Goal: Communication & Community: Answer question/provide support

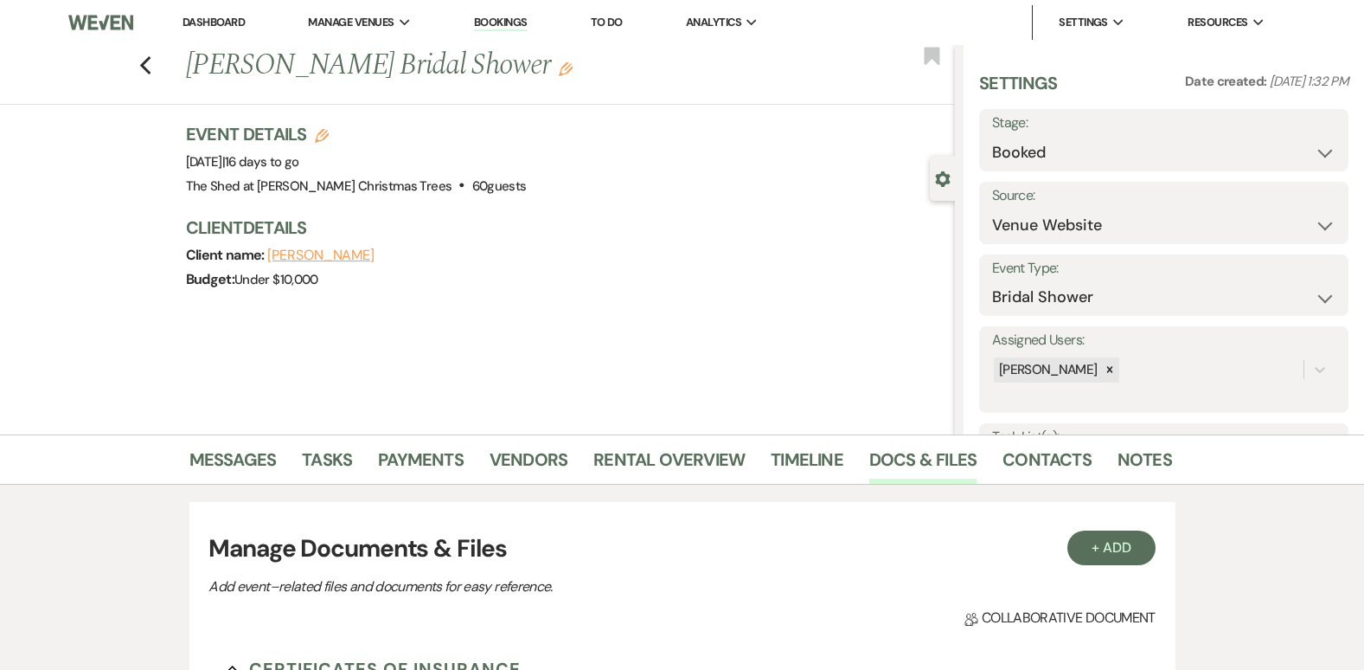
select select "5"
click at [206, 21] on link "Dashboard" at bounding box center [214, 22] width 62 height 15
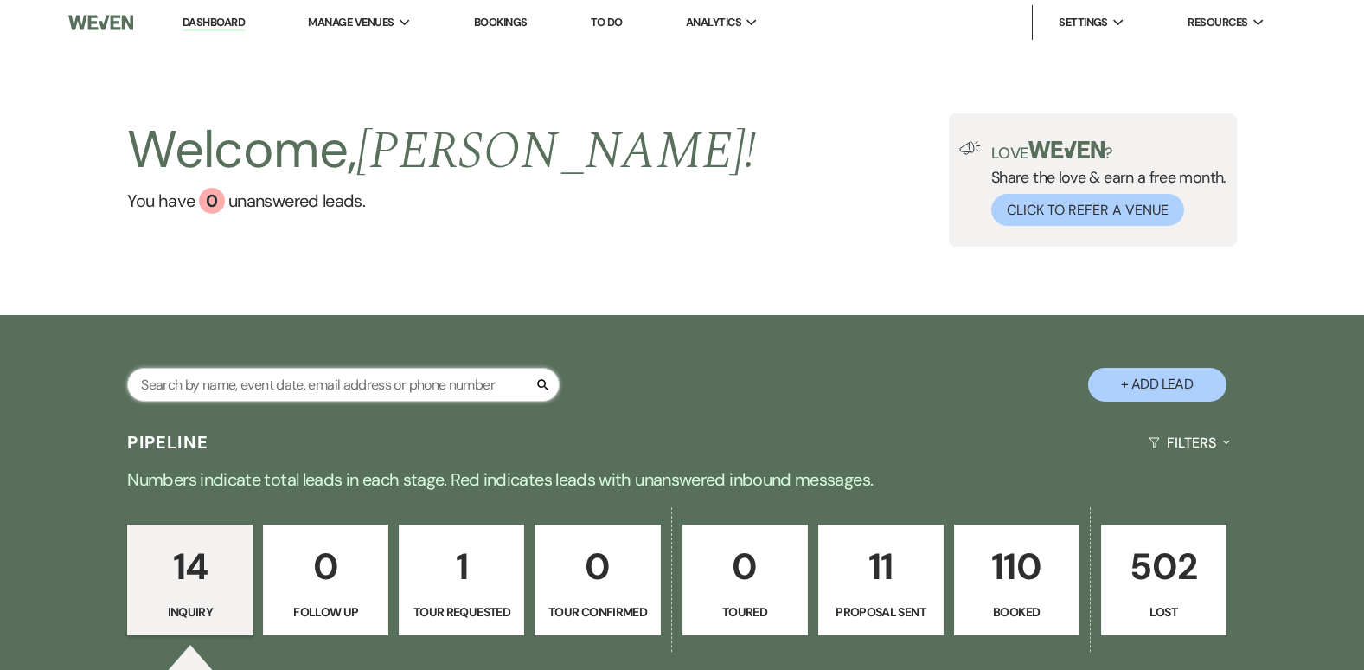
click at [343, 387] on input "text" at bounding box center [343, 385] width 433 height 34
type input "mah"
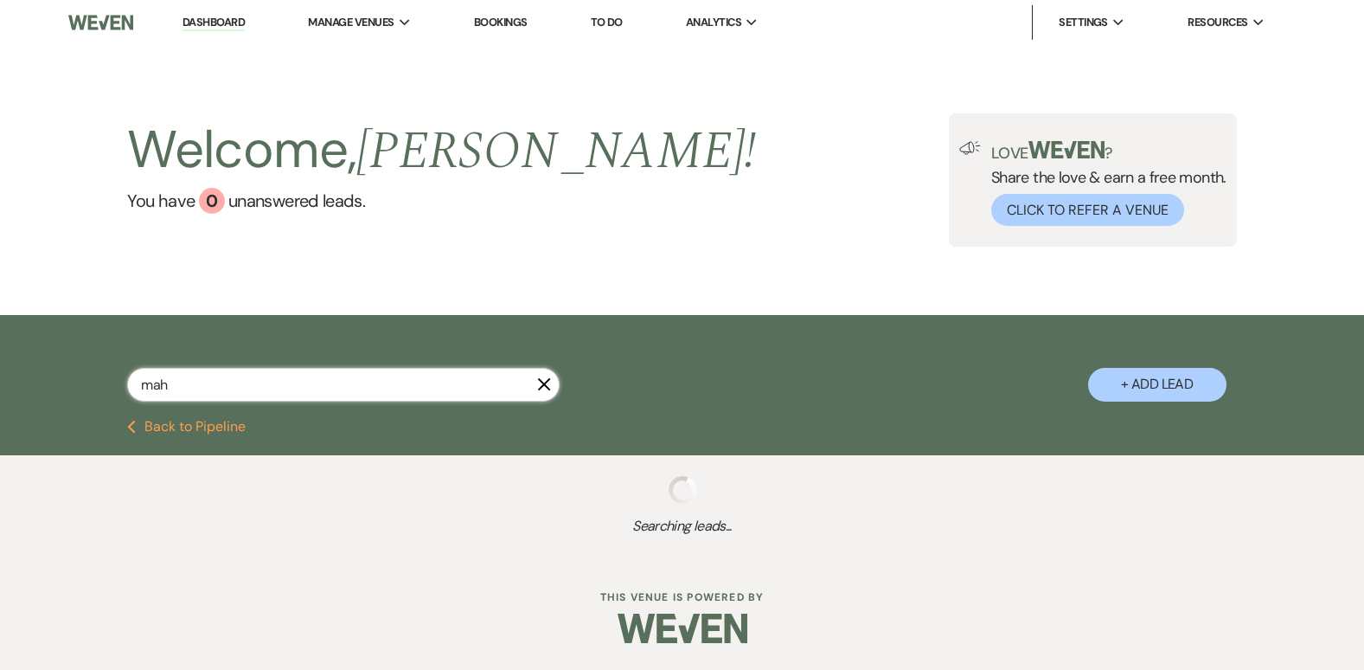
select select "8"
select select "5"
select select "8"
select select "5"
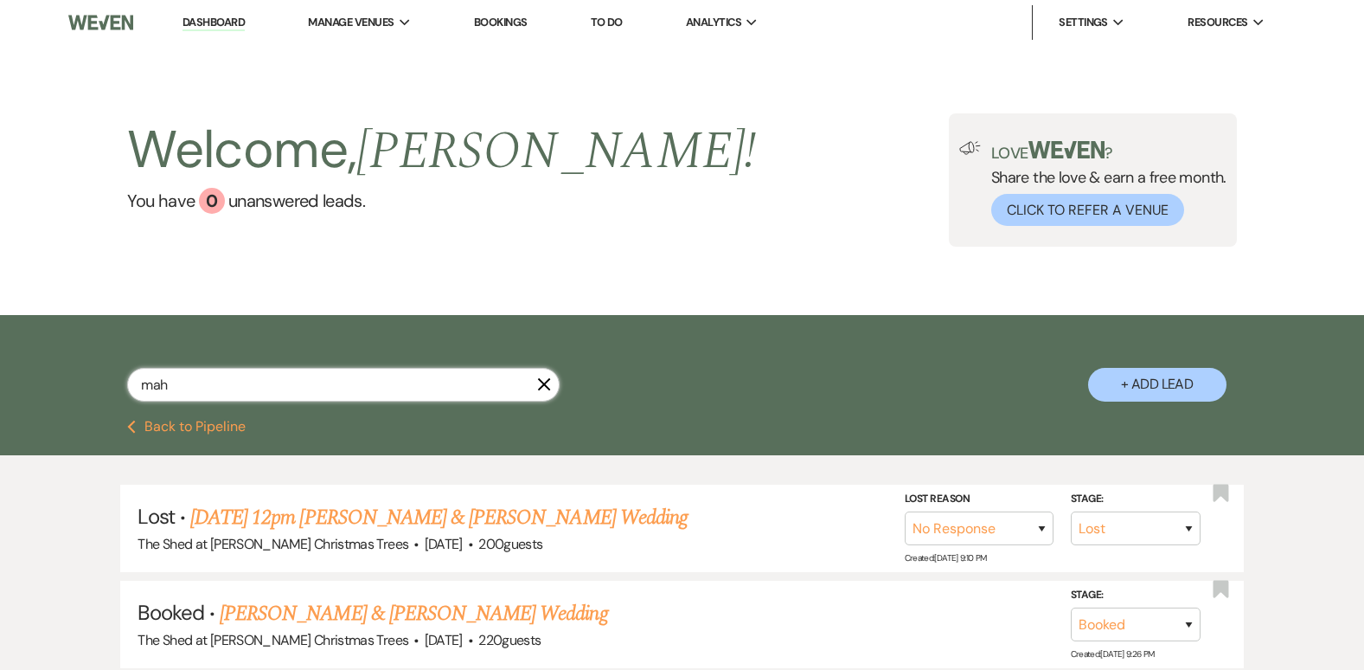
type input "maho"
select select "8"
select select "5"
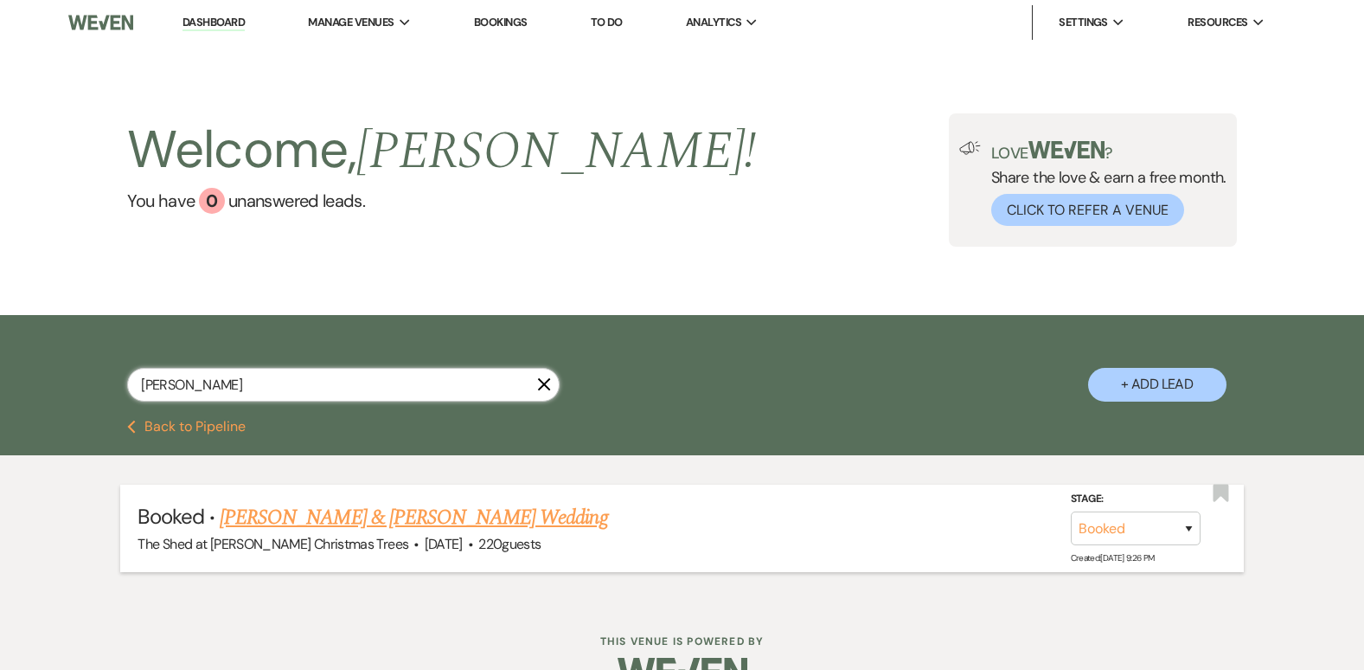
type input "[PERSON_NAME]"
click at [373, 515] on link "[PERSON_NAME] & [PERSON_NAME] Wedding" at bounding box center [414, 517] width 388 height 31
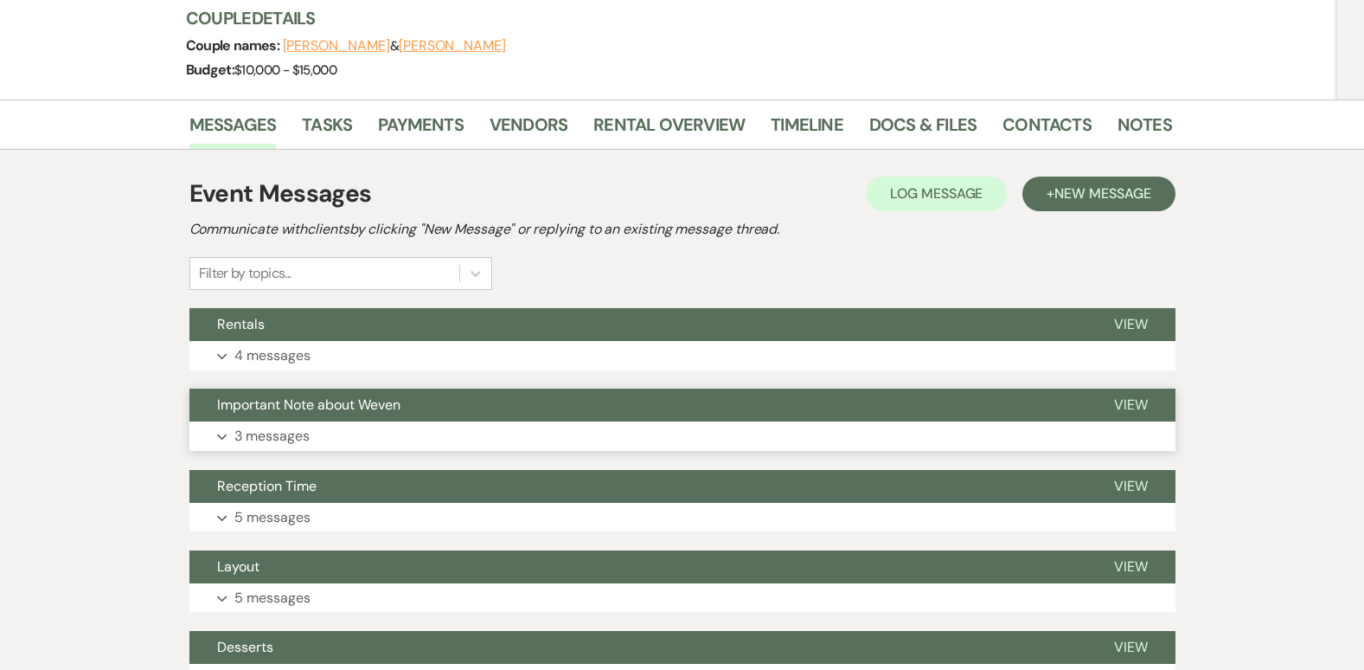
scroll to position [260, 0]
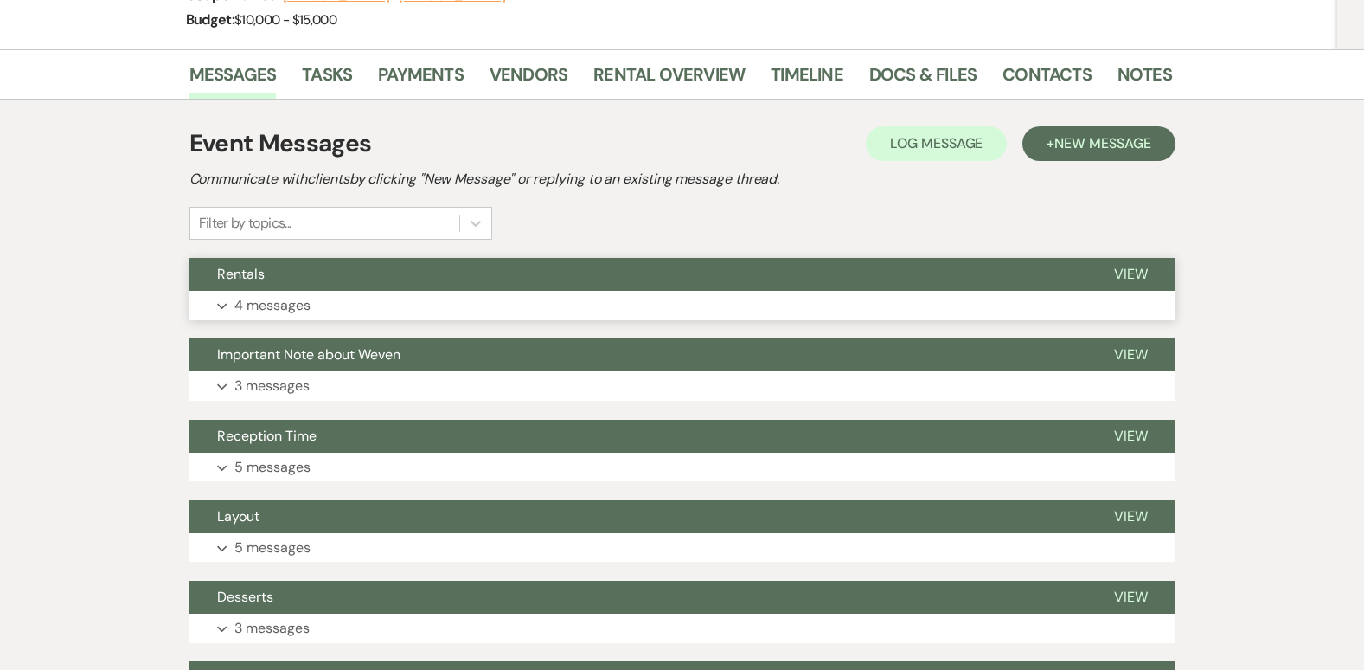
click at [226, 305] on use "button" at bounding box center [222, 307] width 10 height 6
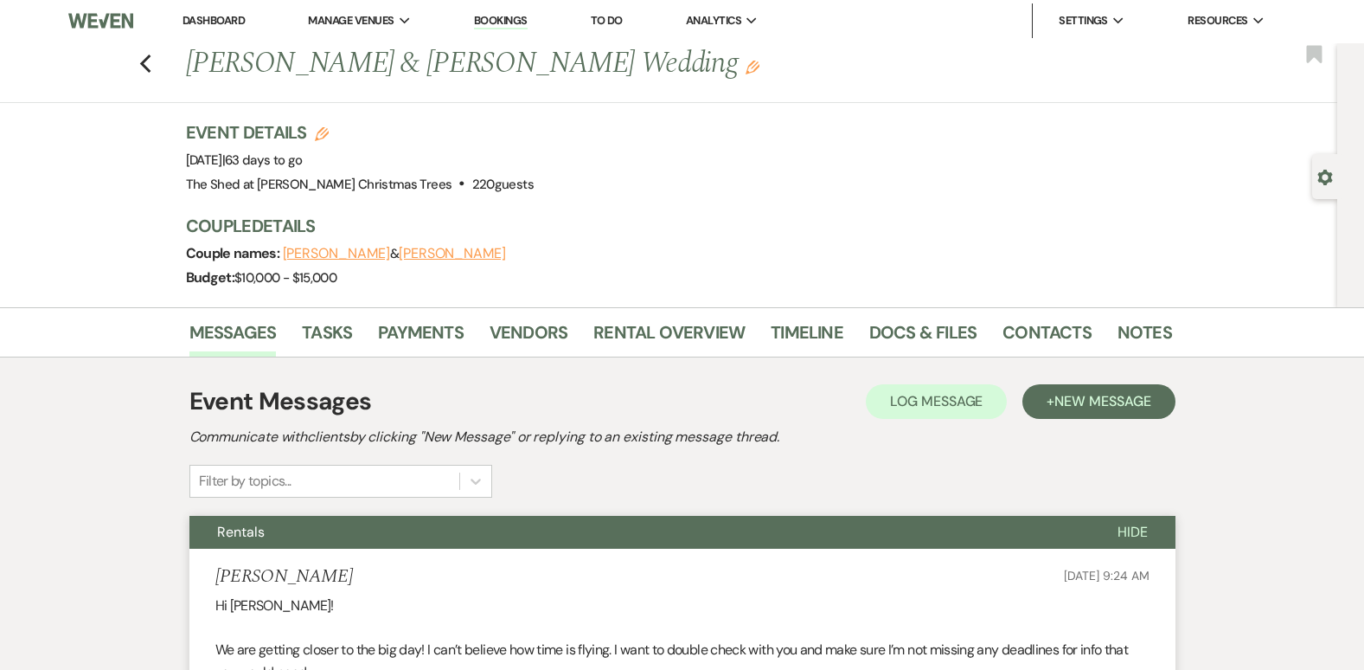
scroll to position [0, 0]
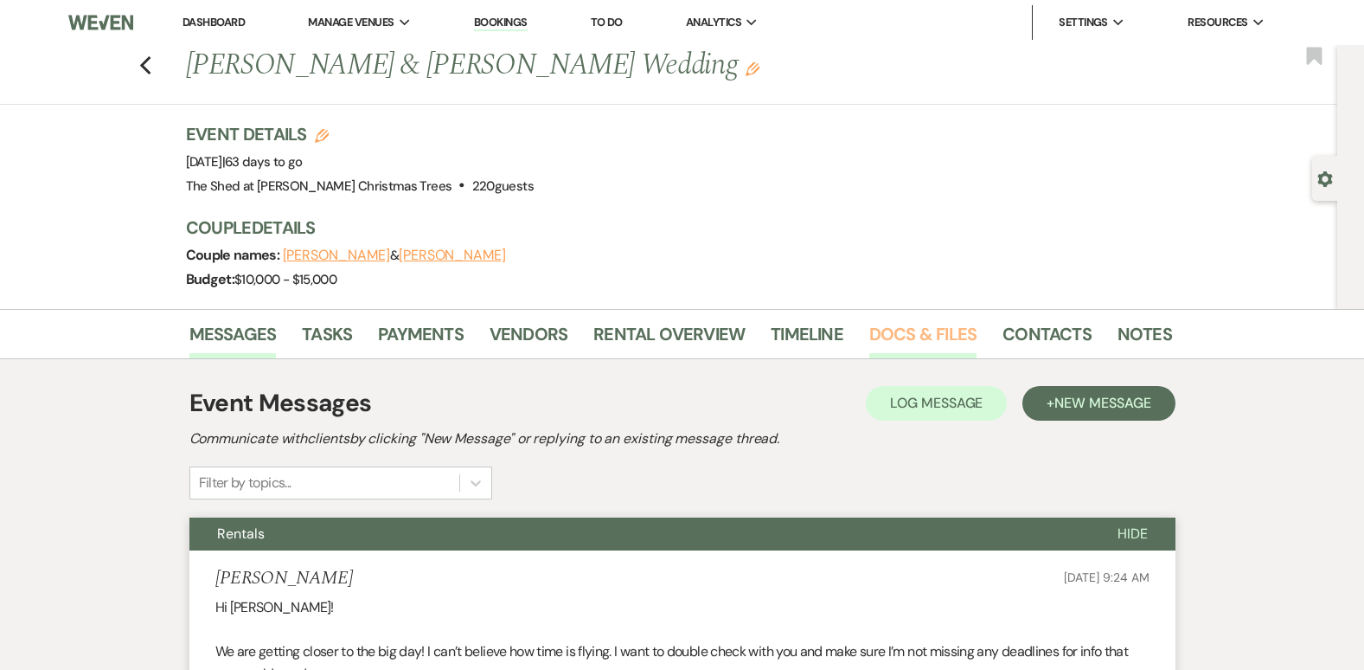
click at [884, 337] on link "Docs & Files" at bounding box center [923, 339] width 107 height 38
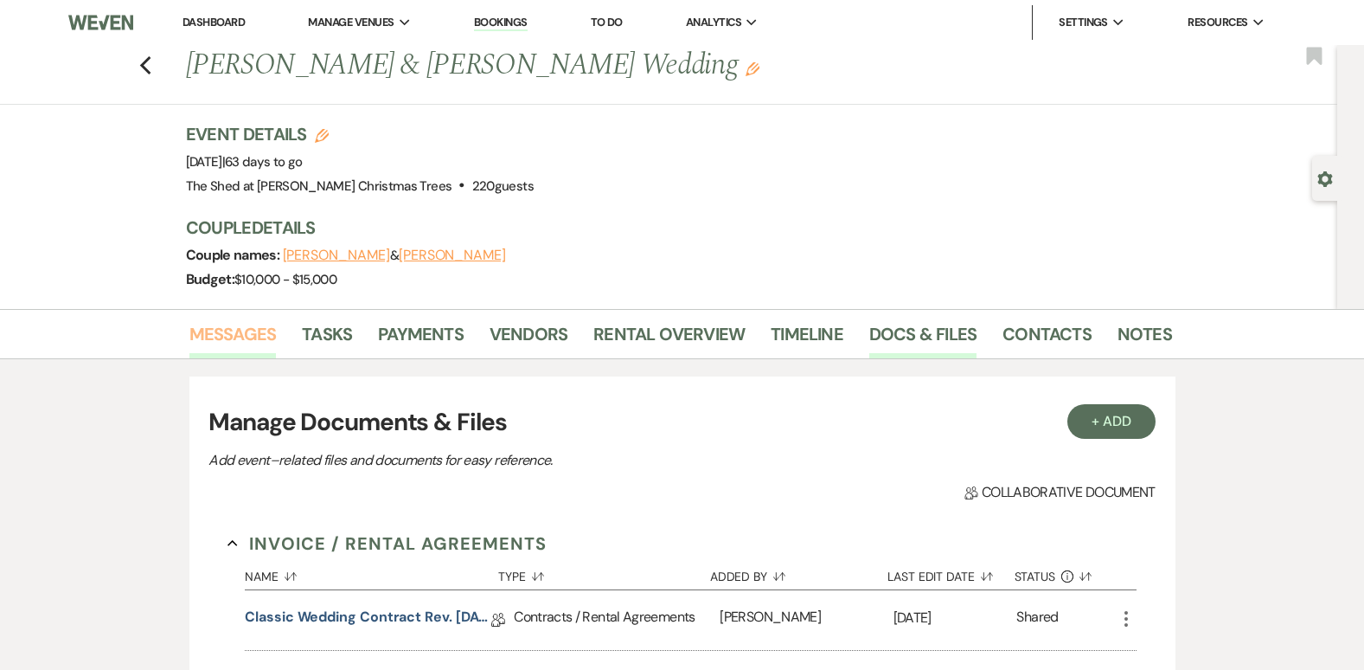
click at [251, 337] on link "Messages" at bounding box center [232, 339] width 87 height 38
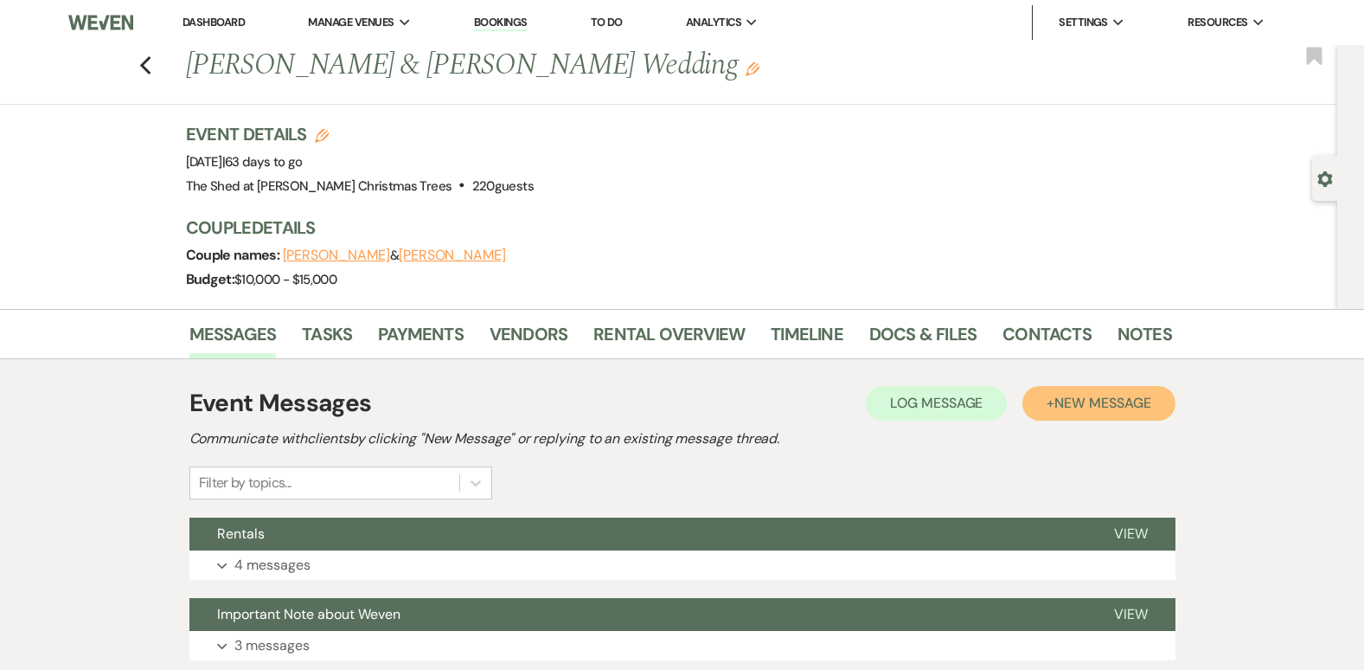
click at [1115, 402] on span "New Message" at bounding box center [1103, 403] width 96 height 18
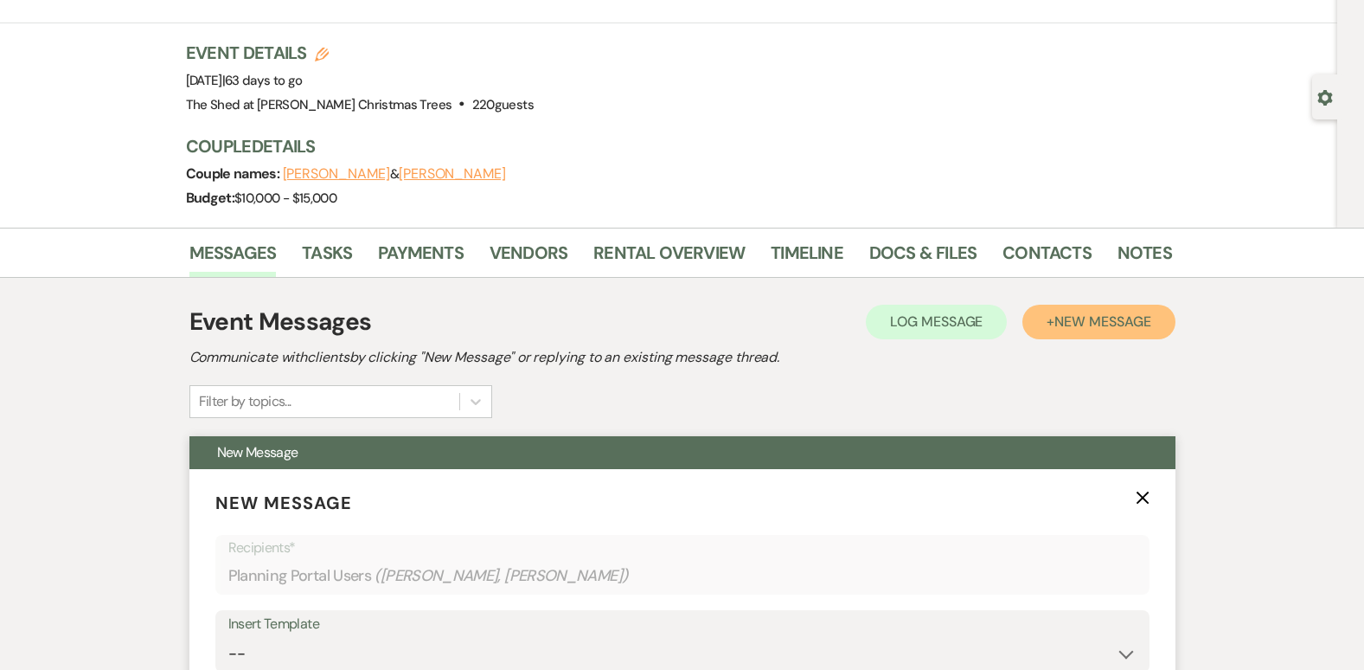
scroll to position [346, 0]
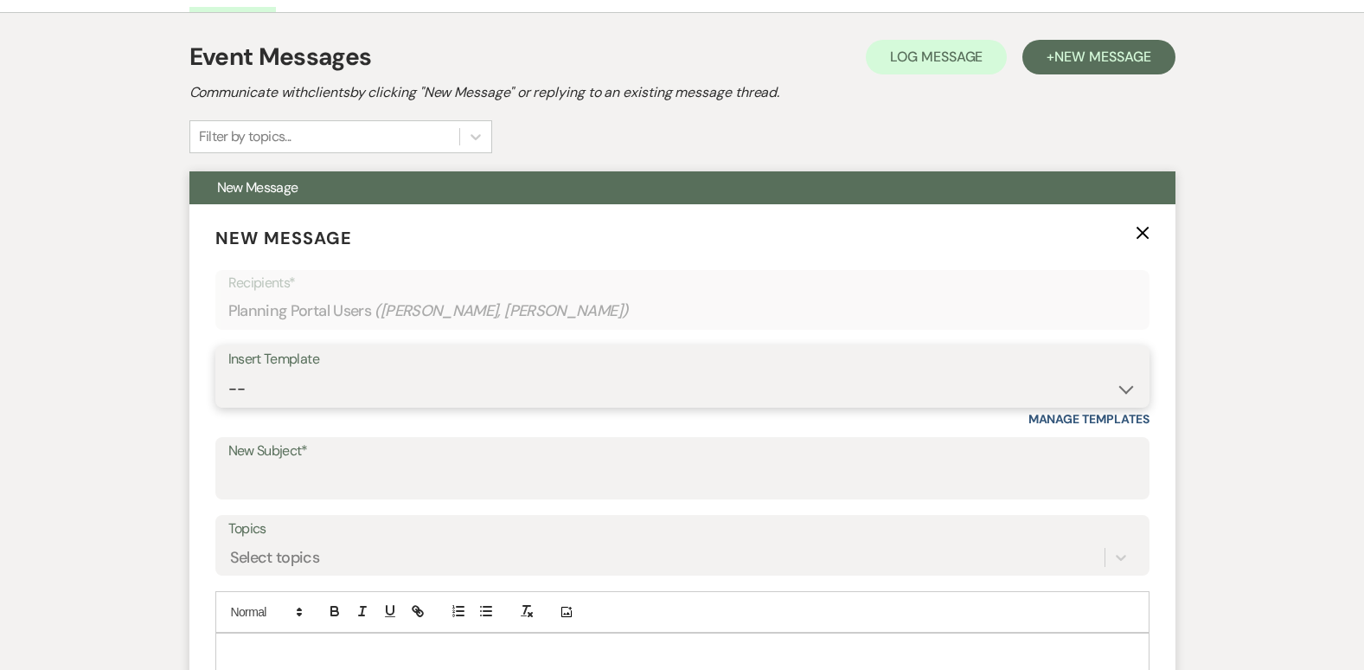
click at [388, 399] on select "-- Weven Planning Portal Introduction (Booked Events) Contract (Pre-Booked Lead…" at bounding box center [682, 389] width 908 height 34
select select "1583"
click at [228, 372] on select "-- Weven Planning Portal Introduction (Booked Events) Contract (Pre-Booked Lead…" at bounding box center [682, 389] width 908 height 34
type input "Touching Base for your Wedding!!"
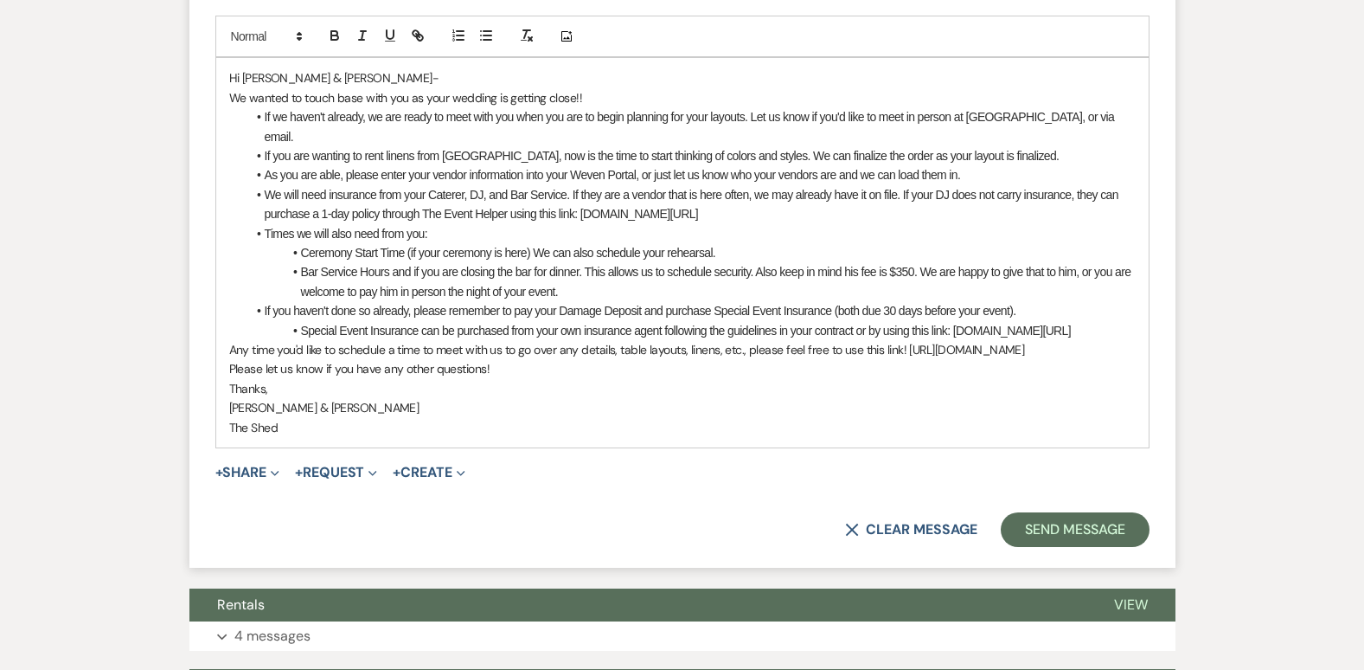
scroll to position [952, 0]
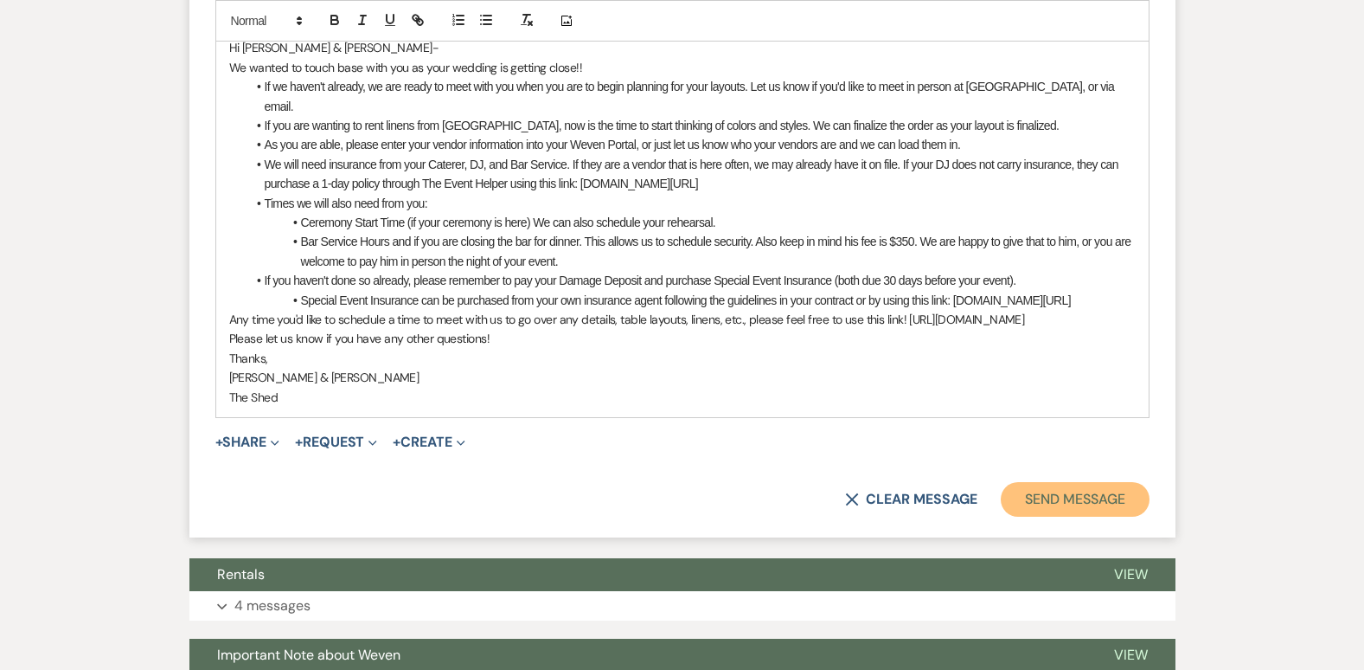
click at [1041, 506] on button "Send Message" at bounding box center [1075, 499] width 148 height 35
